Goal: Task Accomplishment & Management: Use online tool/utility

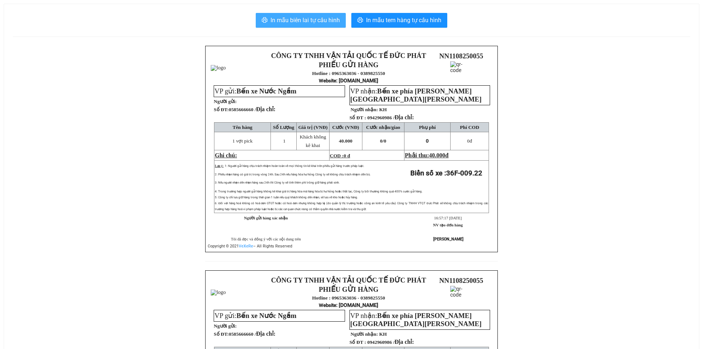
click at [304, 23] on span "In mẫu biên lai tự cấu hình" at bounding box center [305, 20] width 69 height 9
click at [287, 26] on button "In mẫu biên lai tự cấu hình" at bounding box center [301, 20] width 90 height 15
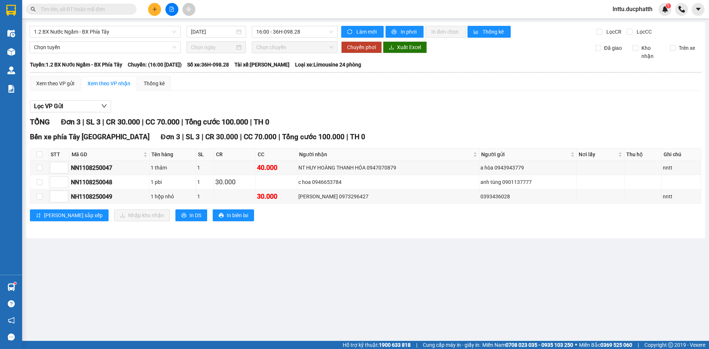
click at [357, 72] on hr at bounding box center [365, 72] width 671 height 1
click at [137, 33] on span "1.2 BX Nước Ngầm - BX Phía Tây" at bounding box center [105, 31] width 142 height 11
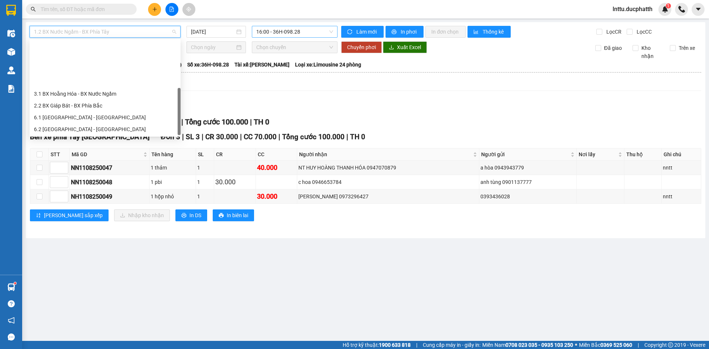
click at [277, 33] on span "16:00 - 36H-098.28" at bounding box center [294, 31] width 77 height 11
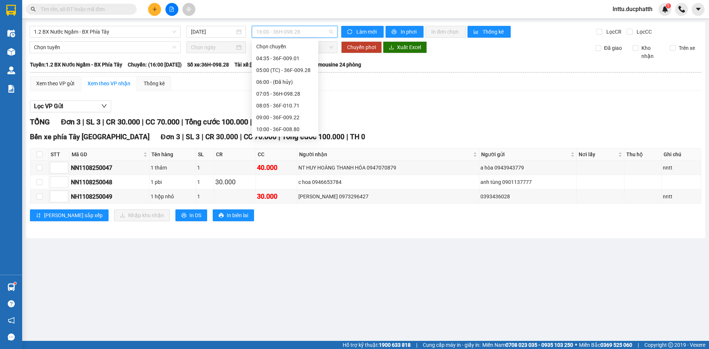
scroll to position [221, 0]
click at [292, 109] on div "17:00 - 36F-009.22" at bounding box center [285, 108] width 58 height 8
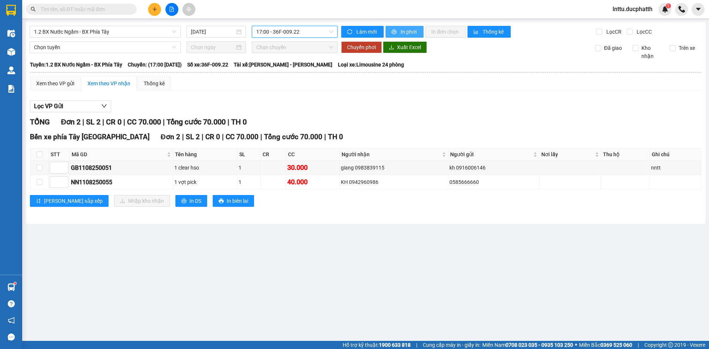
click at [408, 33] on span "In phơi" at bounding box center [408, 32] width 17 height 8
click at [87, 29] on span "1.2 BX Nước Ngầm - BX Phía Tây" at bounding box center [105, 31] width 142 height 11
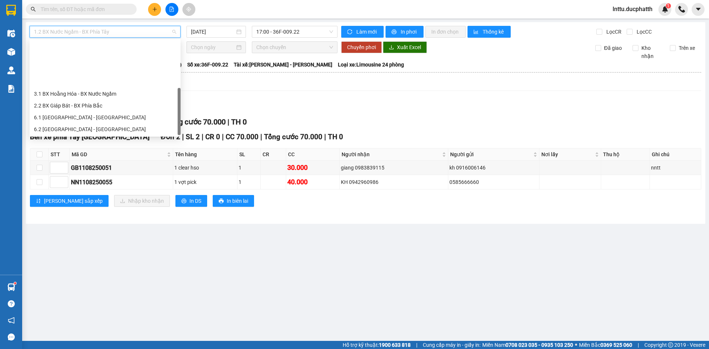
click at [89, 171] on div "5.2 BX Nước Ngầm - BX Phía Nam" at bounding box center [105, 177] width 151 height 12
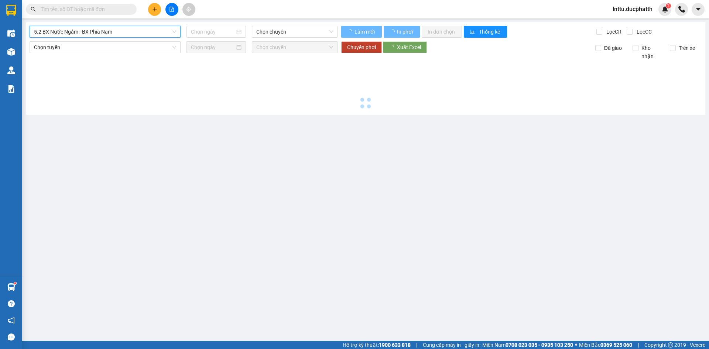
type input "11/08/2025"
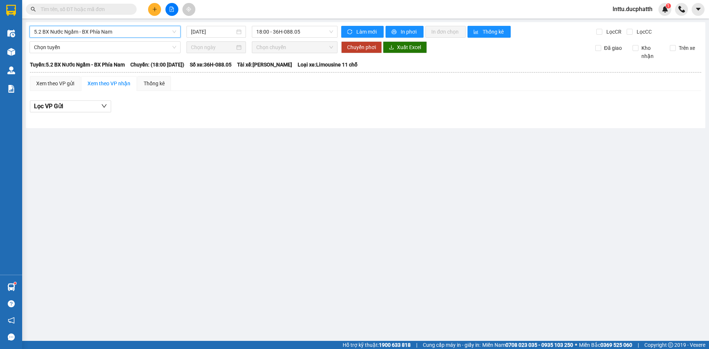
click at [101, 34] on span "5.2 BX Nước Ngầm - BX Phía Nam" at bounding box center [105, 31] width 142 height 11
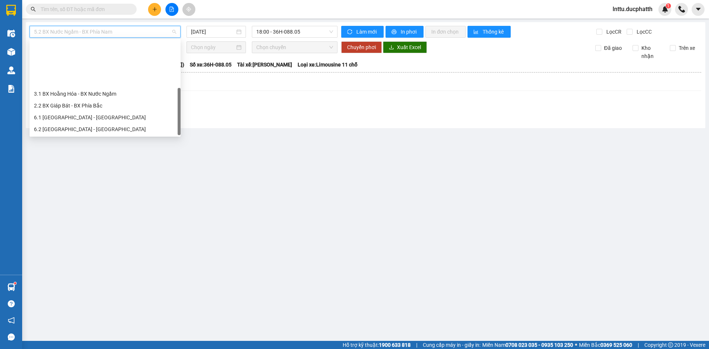
click at [110, 149] on div "3.2 BX Nước Ngầm - BX Hoằng Hóa" at bounding box center [105, 153] width 142 height 8
type input "11/08/2025"
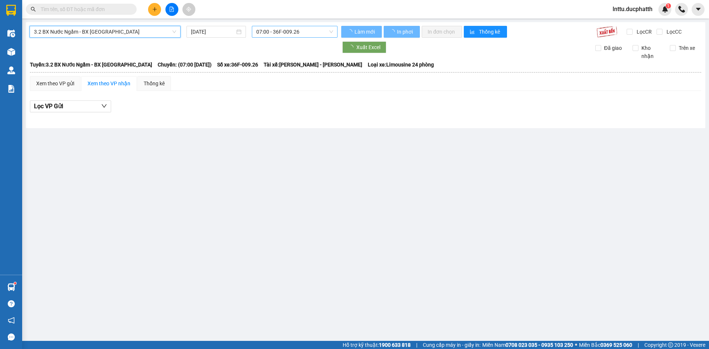
click at [281, 35] on span "07:00 - 36F-009.26" at bounding box center [294, 31] width 77 height 11
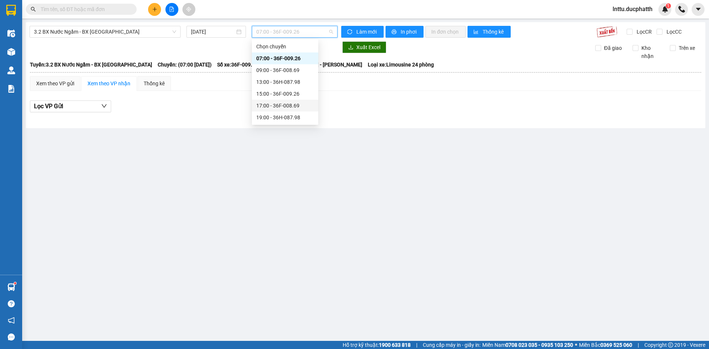
click at [282, 102] on div "17:00 - 36F-008.69" at bounding box center [285, 106] width 58 height 8
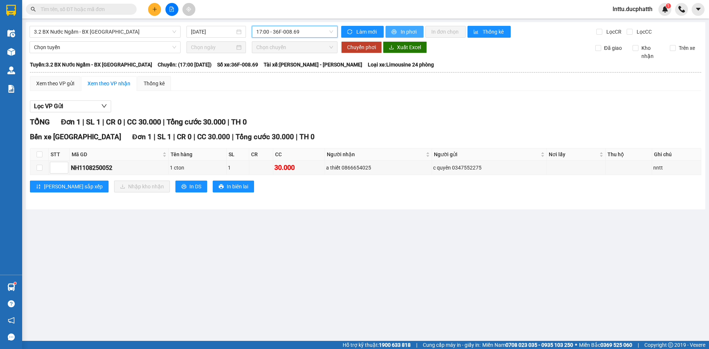
click at [408, 30] on span "In phơi" at bounding box center [408, 32] width 17 height 8
